Goal: Task Accomplishment & Management: Manage account settings

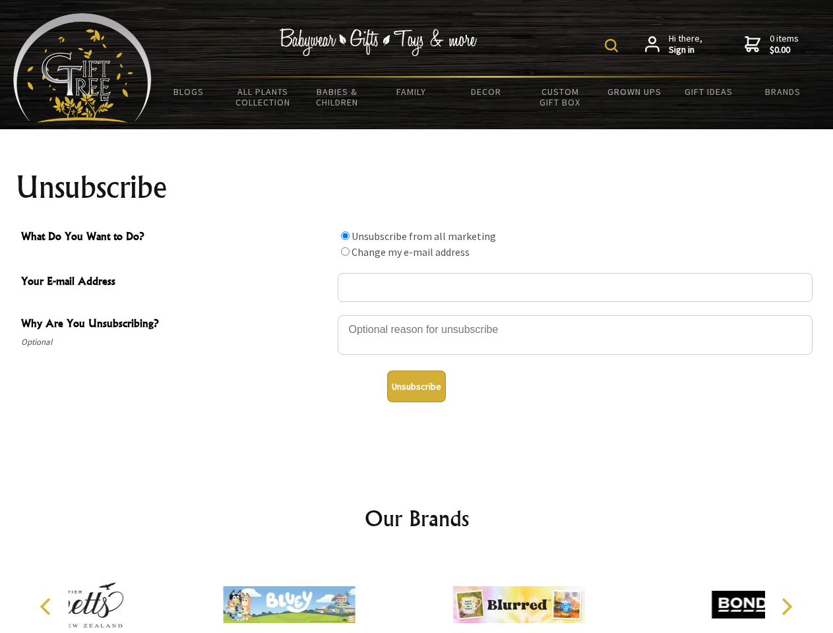
click at [613, 45] on img at bounding box center [611, 45] width 13 height 13
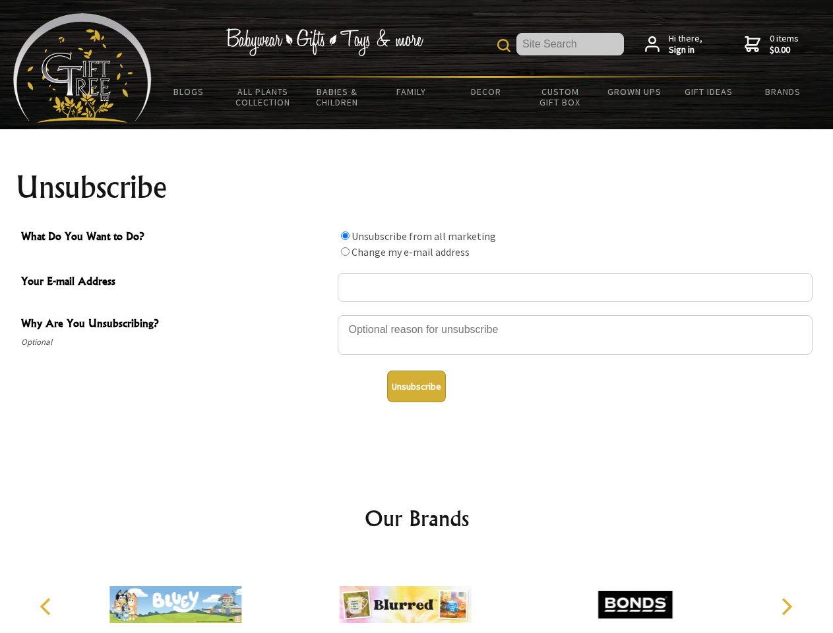
click at [417, 314] on div at bounding box center [575, 337] width 475 height 46
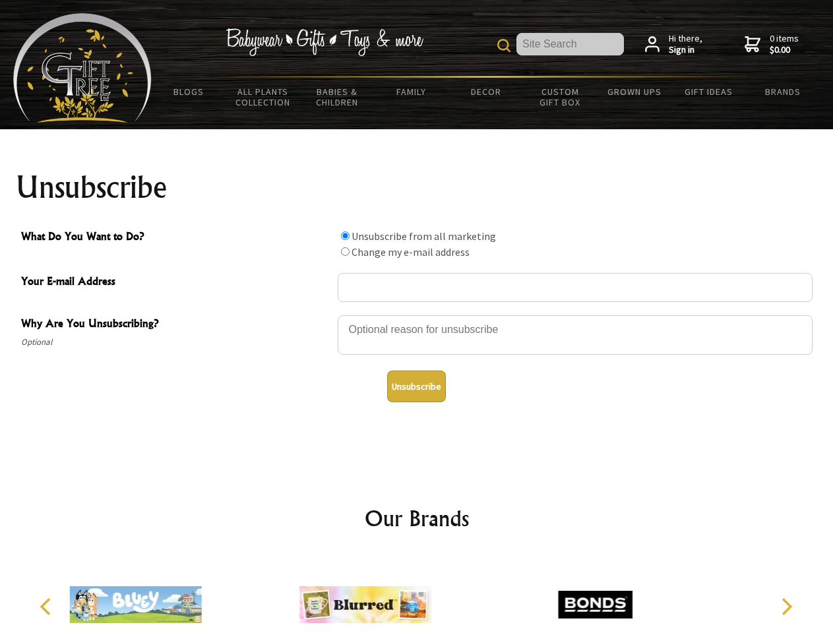
click at [345, 235] on input "What Do You Want to Do?" at bounding box center [345, 235] width 9 height 9
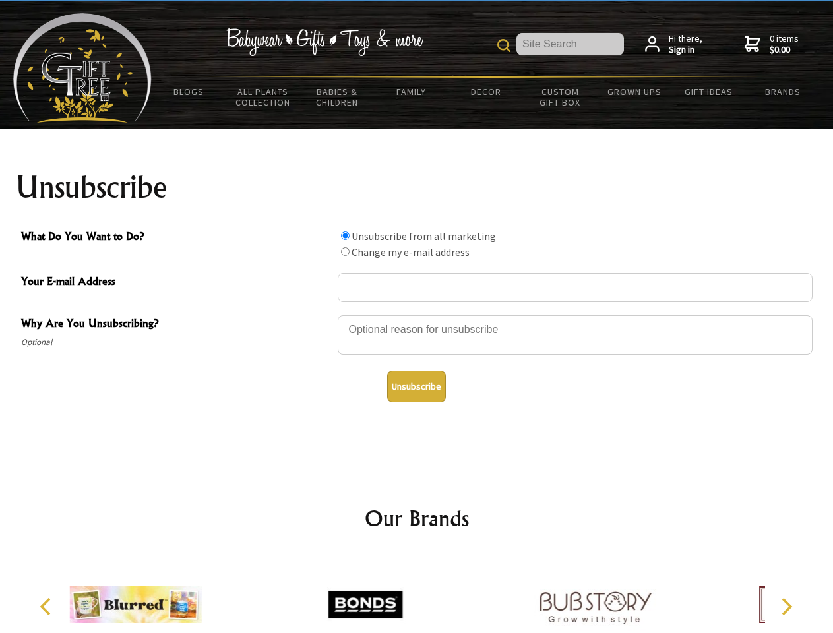
click at [345, 251] on input "What Do You Want to Do?" at bounding box center [345, 251] width 9 height 9
radio input "true"
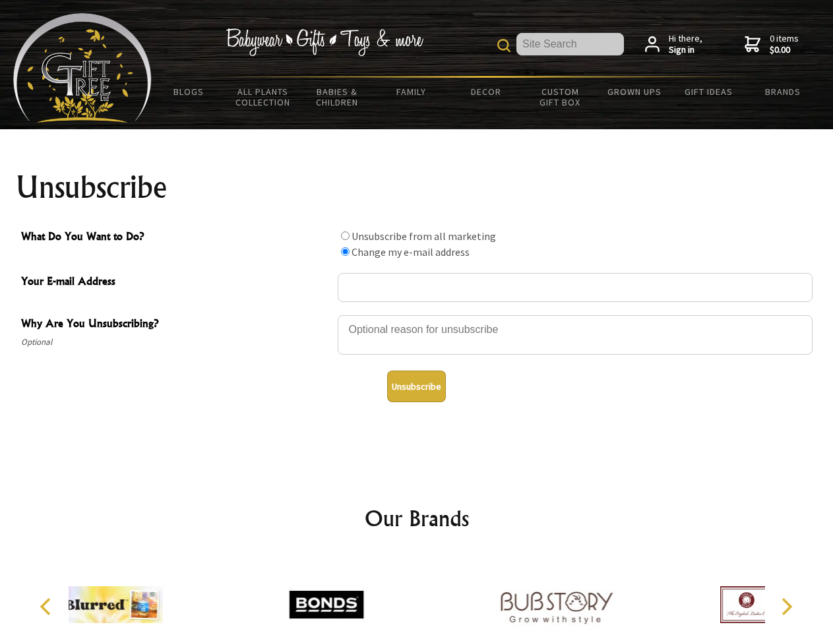
click at [416, 386] on button "Unsubscribe" at bounding box center [416, 386] width 59 height 32
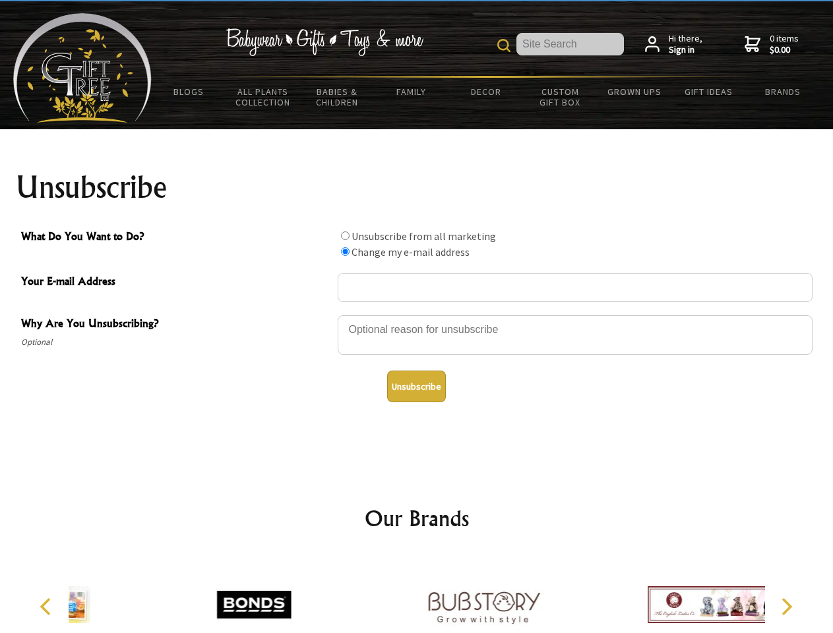
click at [417, 594] on img at bounding box center [483, 604] width 132 height 99
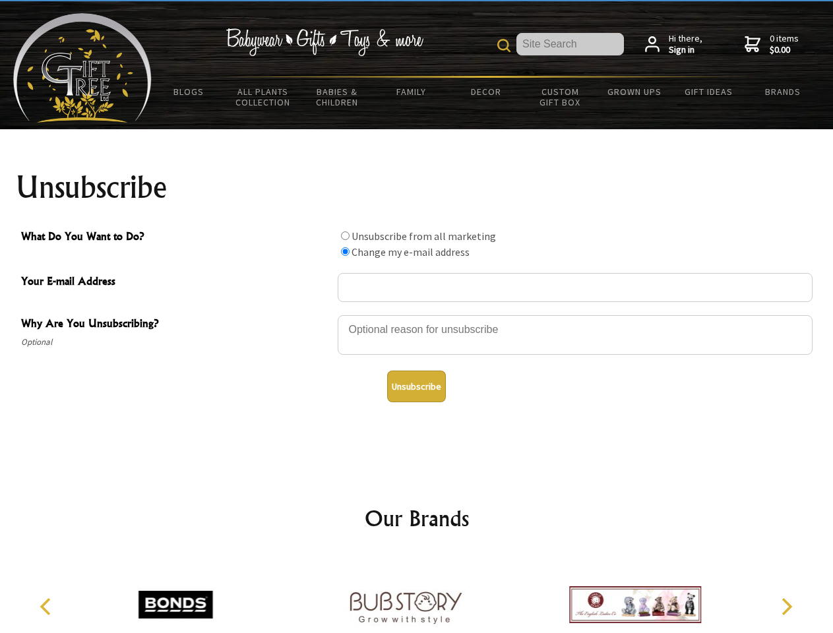
click at [47, 606] on icon "Previous" at bounding box center [46, 606] width 17 height 17
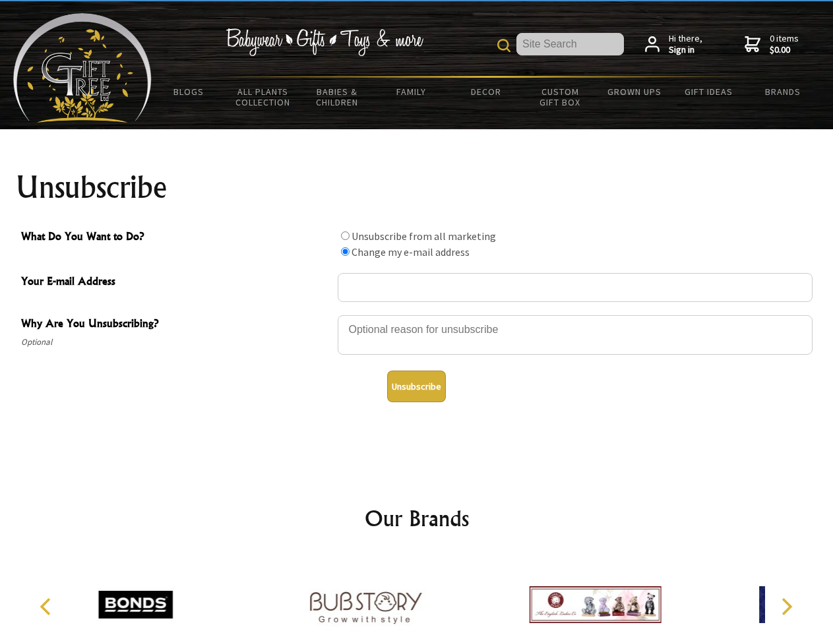
click at [786, 606] on icon "Next" at bounding box center [785, 606] width 17 height 17
